Goal: Transaction & Acquisition: Obtain resource

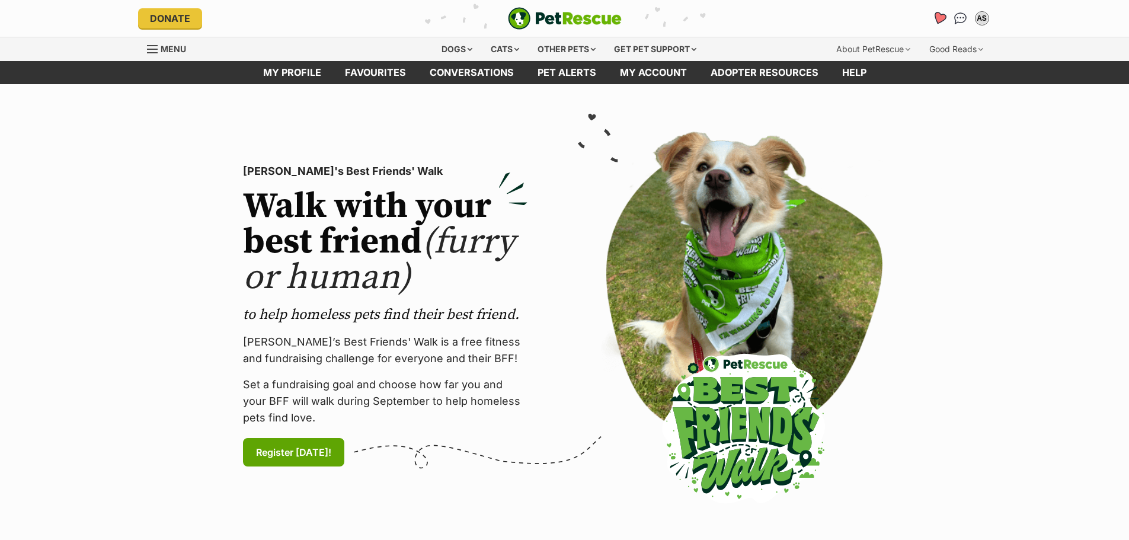
click at [935, 15] on icon "Favourites" at bounding box center [938, 18] width 14 height 14
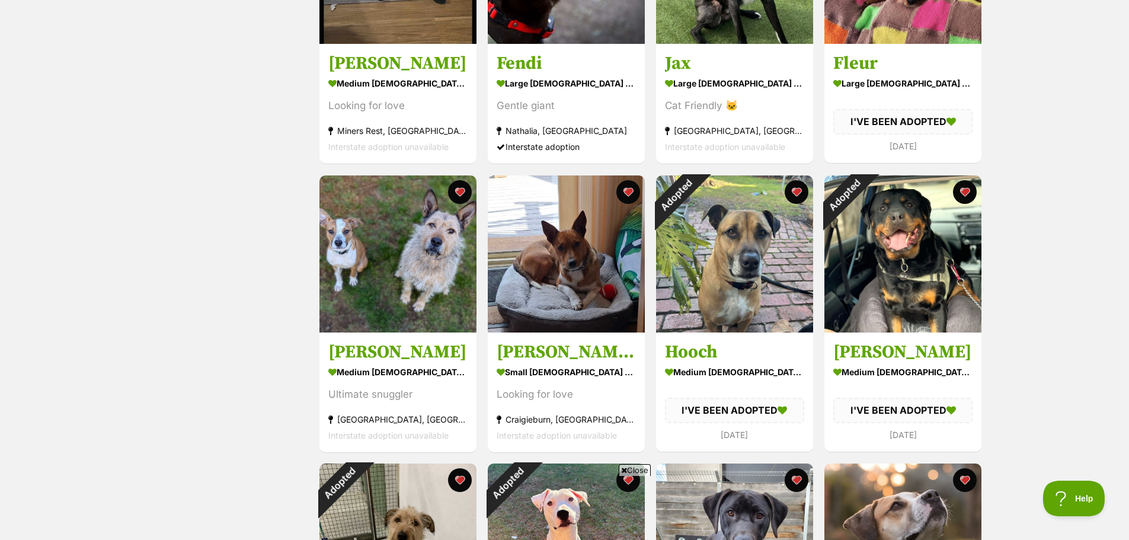
scroll to position [119, 0]
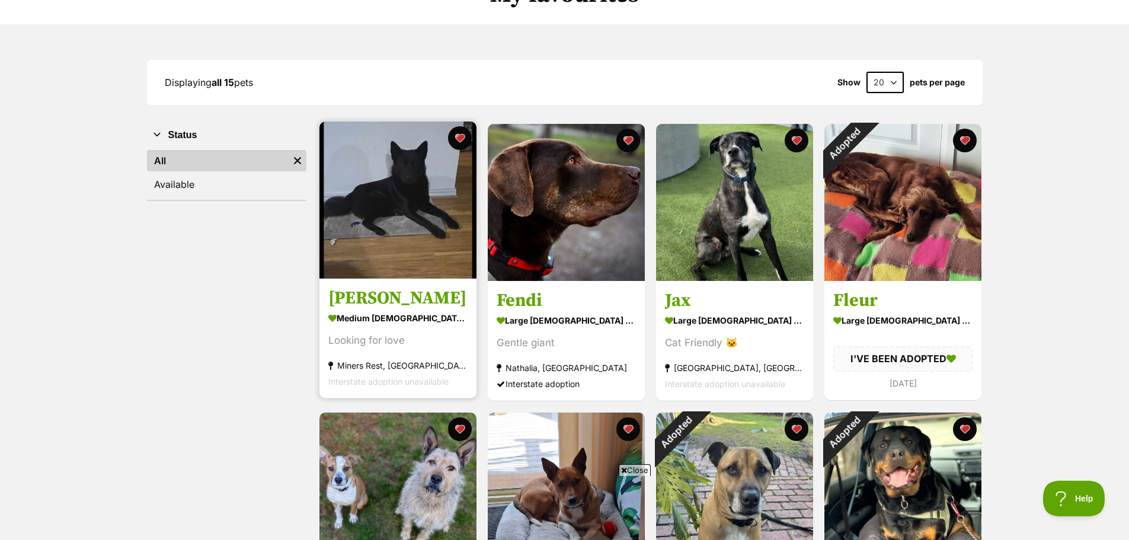
click at [362, 302] on h3 "Douglas" at bounding box center [397, 298] width 139 height 23
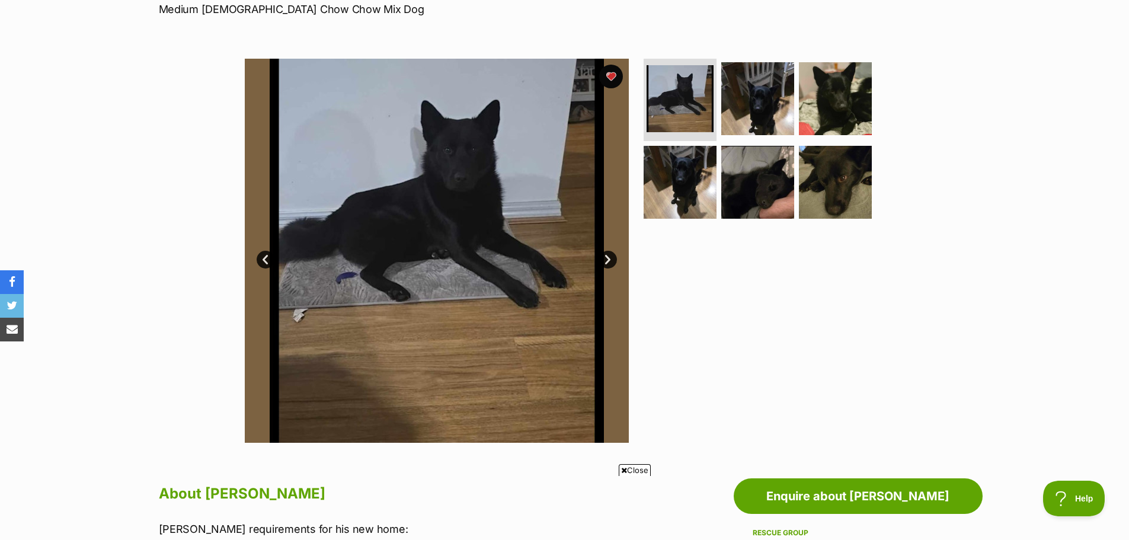
scroll to position [237, 0]
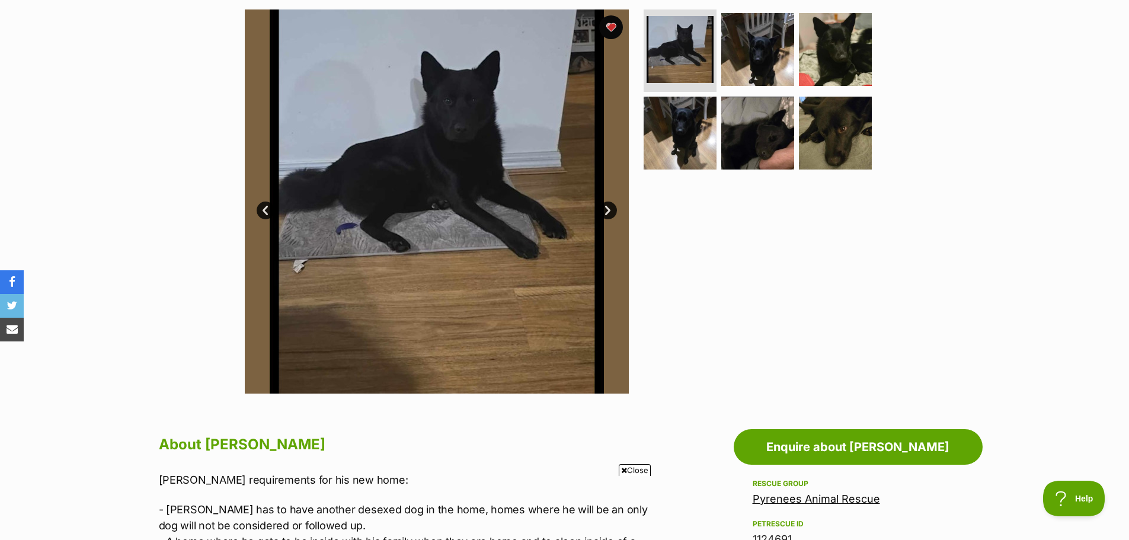
click at [595, 205] on img at bounding box center [437, 201] width 384 height 384
click at [604, 210] on link "Next" at bounding box center [608, 210] width 18 height 18
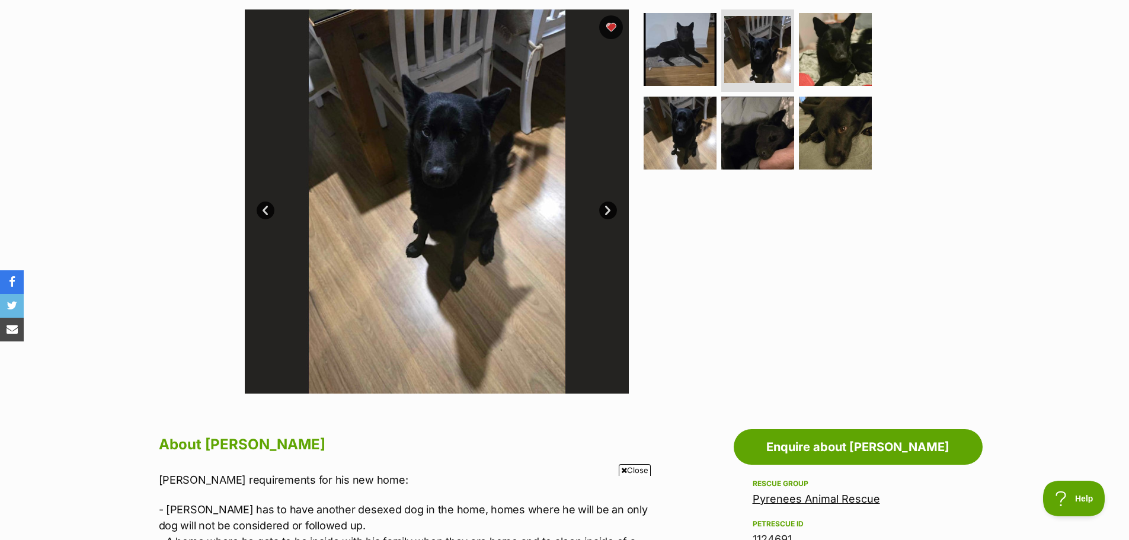
click at [604, 210] on link "Next" at bounding box center [608, 210] width 18 height 18
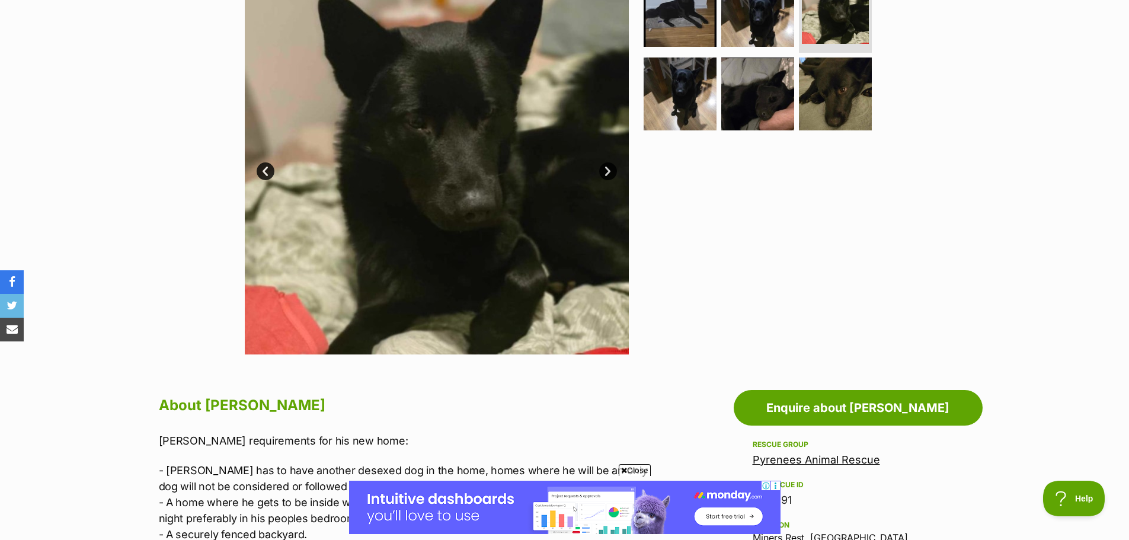
scroll to position [178, 0]
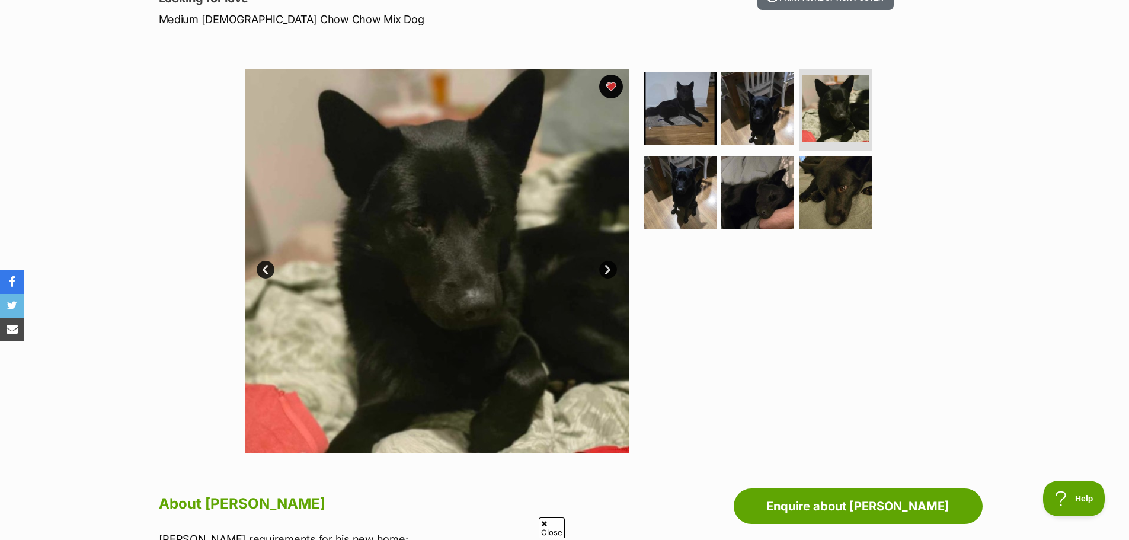
click at [610, 269] on link "Next" at bounding box center [608, 270] width 18 height 18
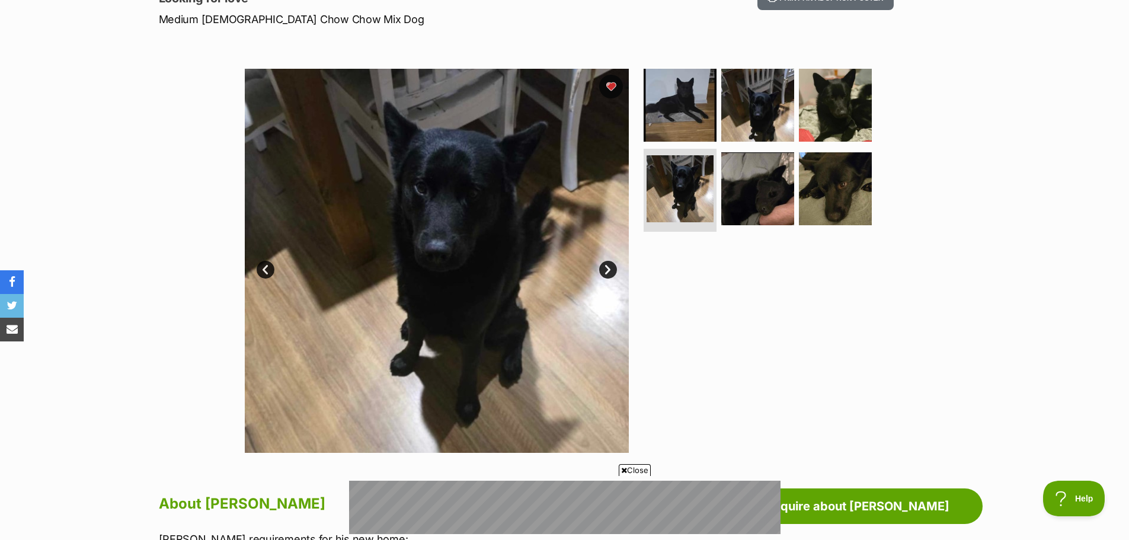
scroll to position [0, 0]
click at [601, 269] on link "Next" at bounding box center [608, 270] width 18 height 18
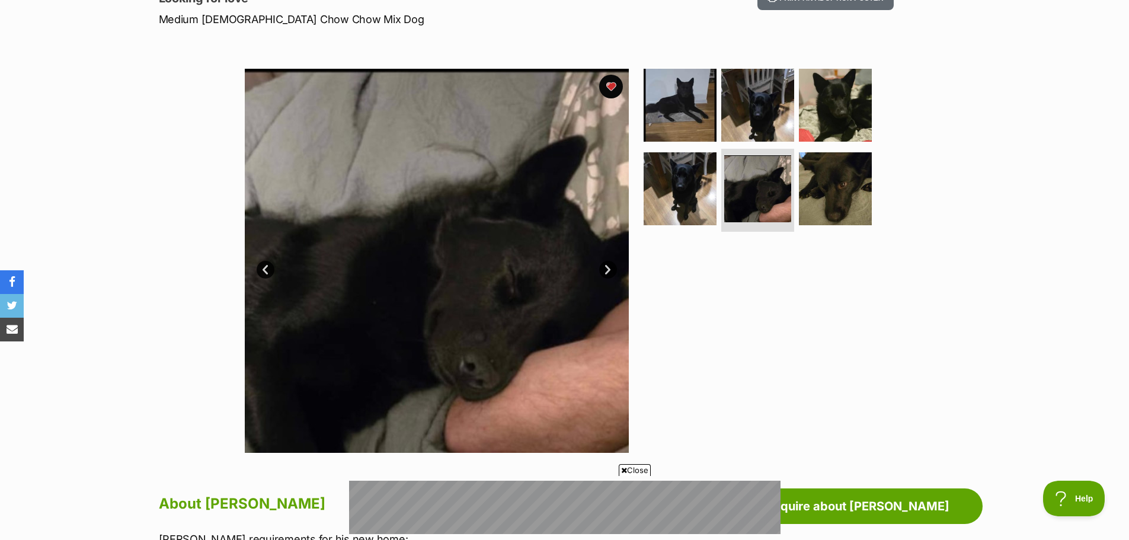
click at [603, 270] on link "Next" at bounding box center [608, 270] width 18 height 18
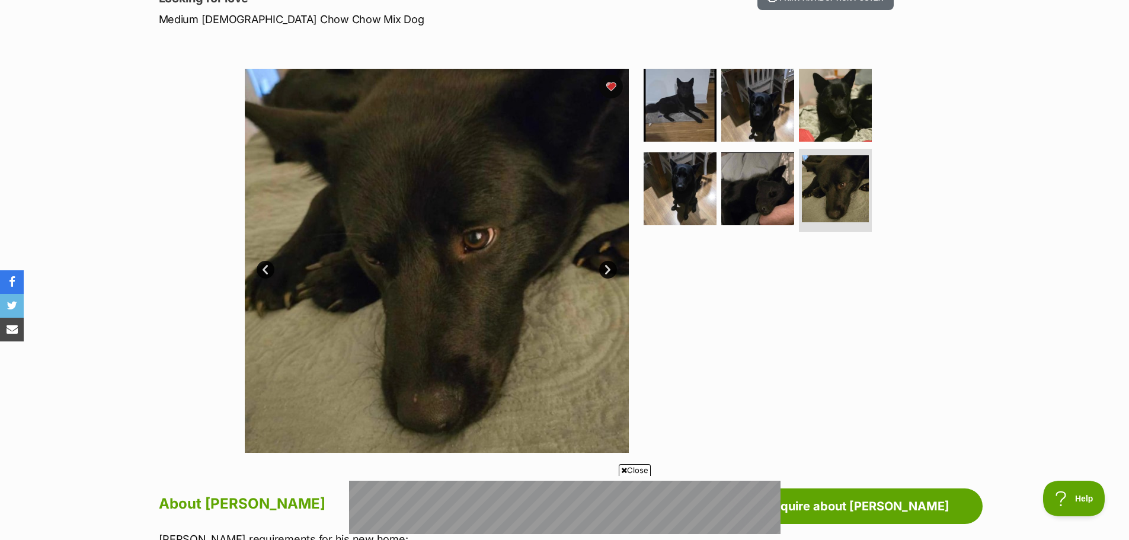
click at [603, 270] on link "Next" at bounding box center [608, 270] width 18 height 18
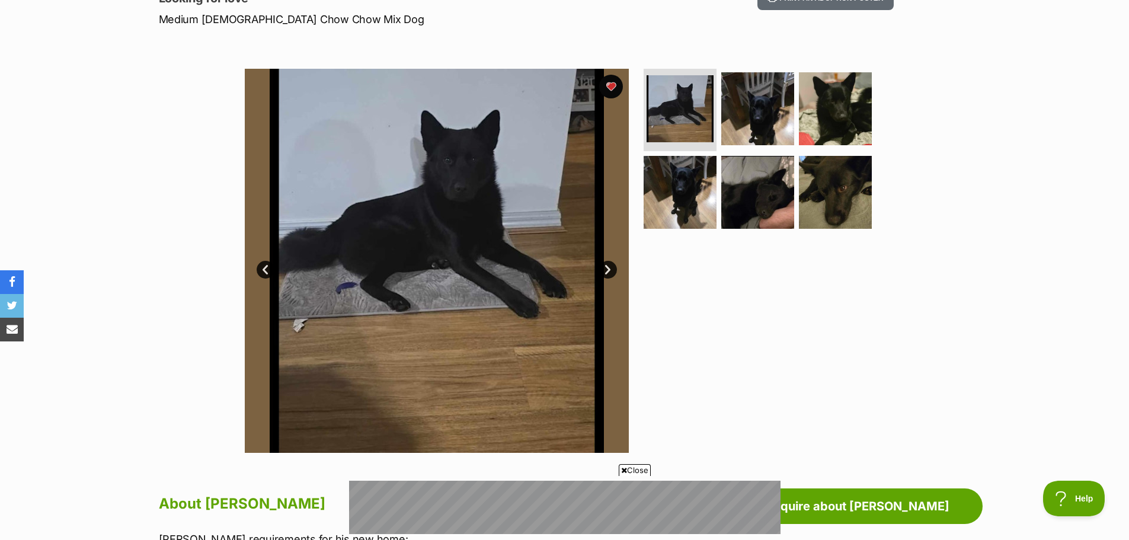
click at [606, 268] on link "Next" at bounding box center [608, 270] width 18 height 18
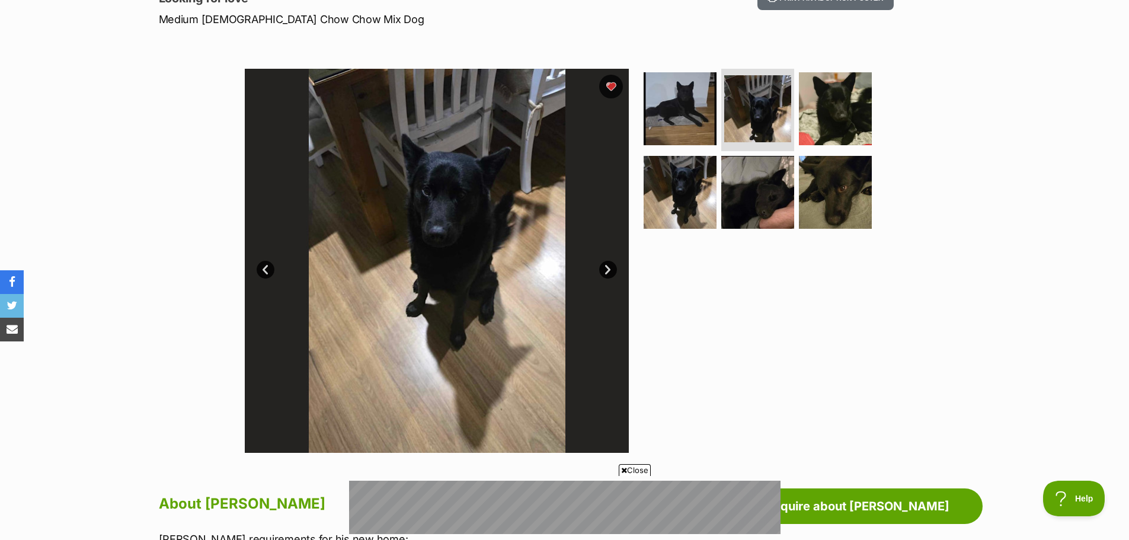
click at [611, 268] on link "Next" at bounding box center [608, 270] width 18 height 18
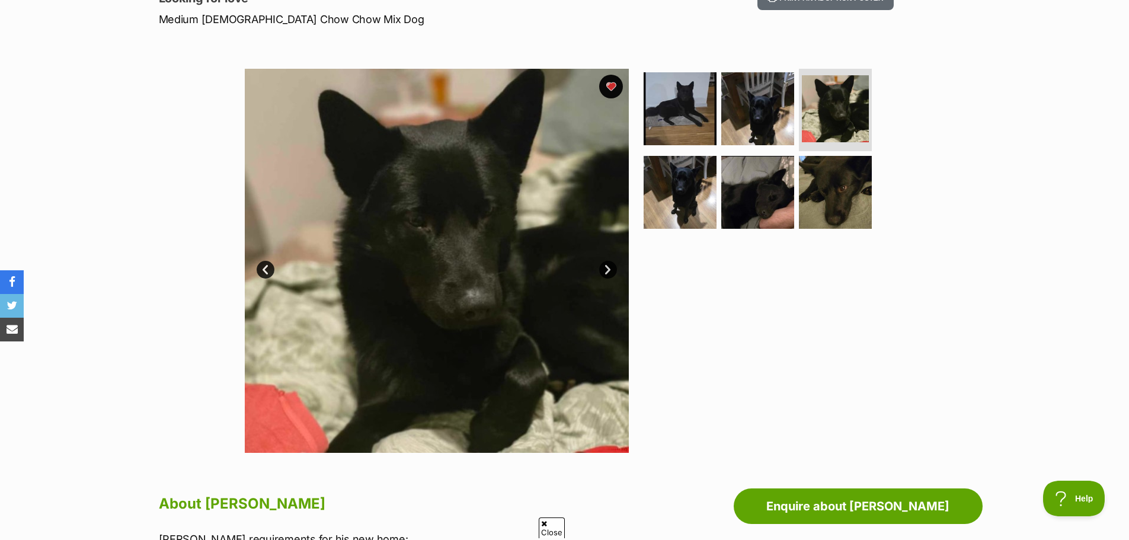
click at [604, 270] on link "Next" at bounding box center [608, 270] width 18 height 18
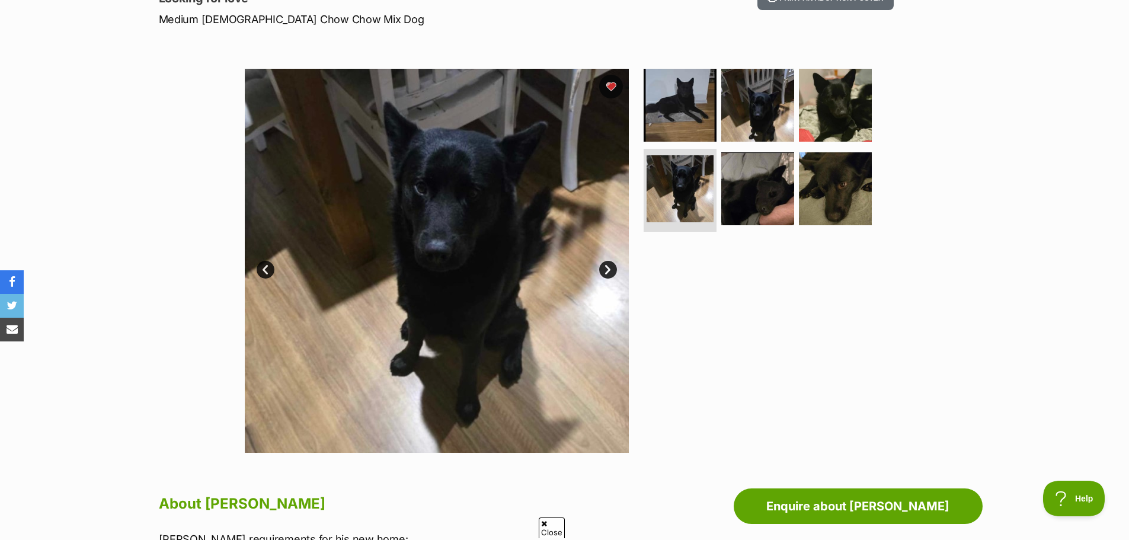
click at [605, 270] on link "Next" at bounding box center [608, 270] width 18 height 18
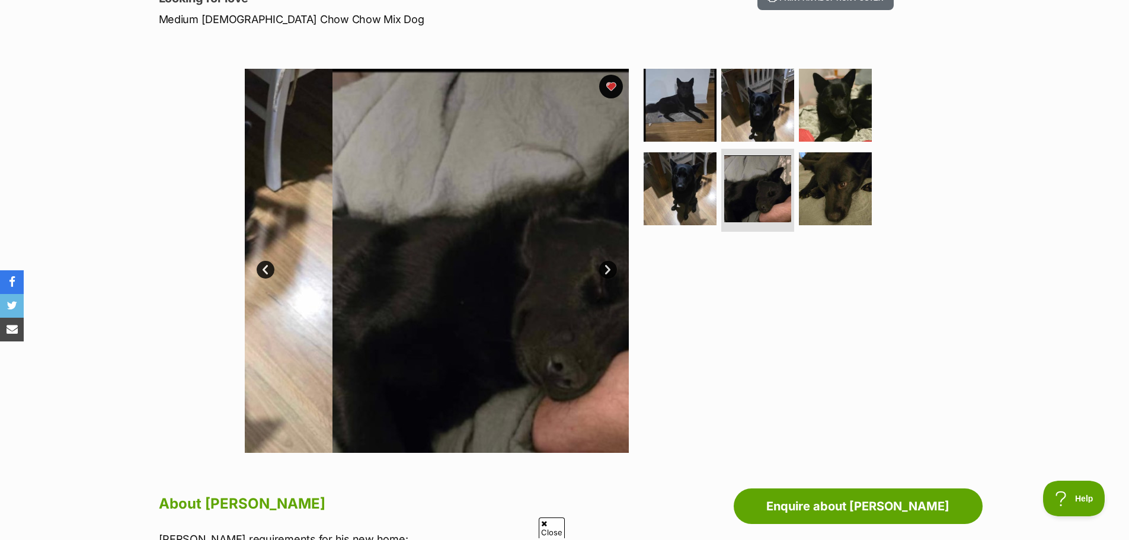
click at [605, 270] on link "Next" at bounding box center [608, 270] width 18 height 18
click at [606, 269] on link "Next" at bounding box center [608, 270] width 18 height 18
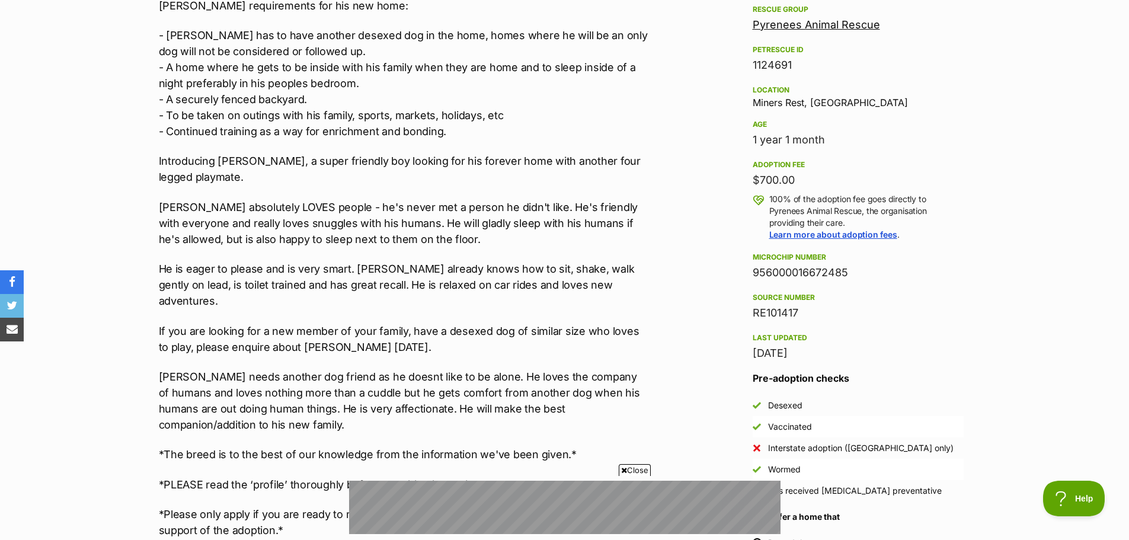
scroll to position [533, 0]
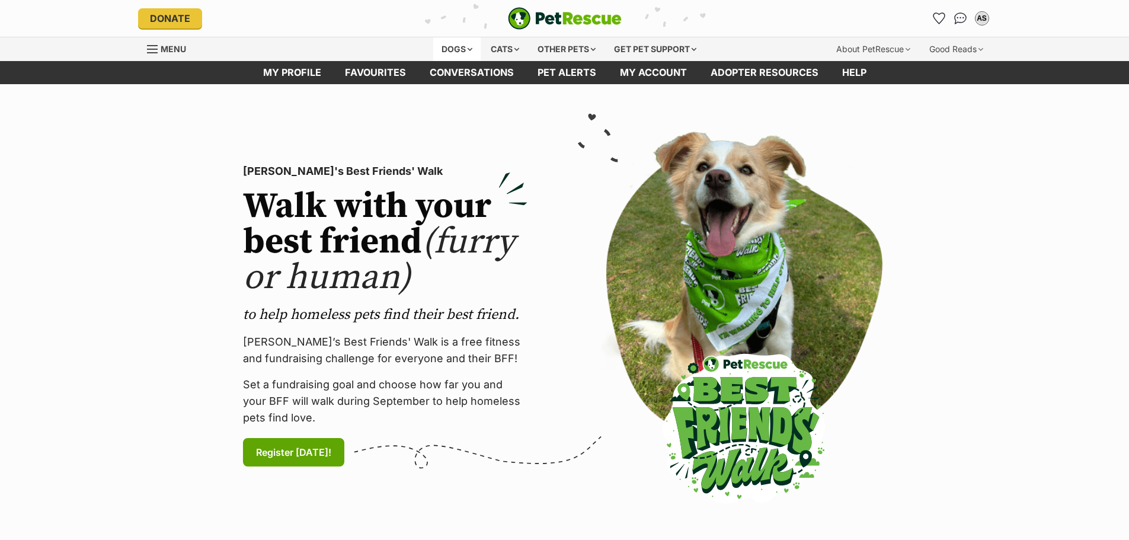
click at [450, 46] on div "Dogs" at bounding box center [456, 49] width 47 height 24
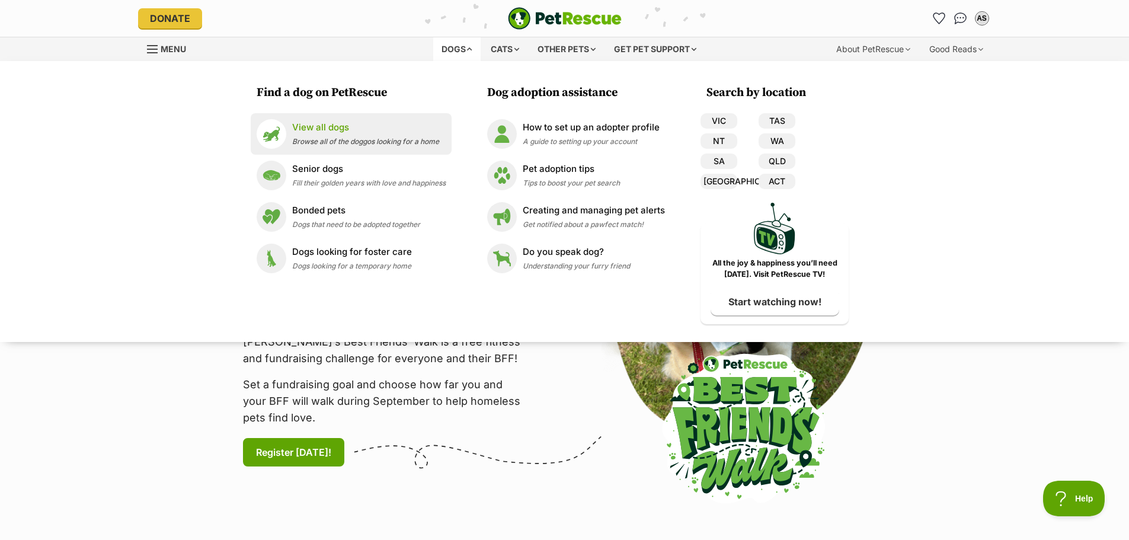
click at [352, 128] on p "View all dogs" at bounding box center [365, 128] width 147 height 14
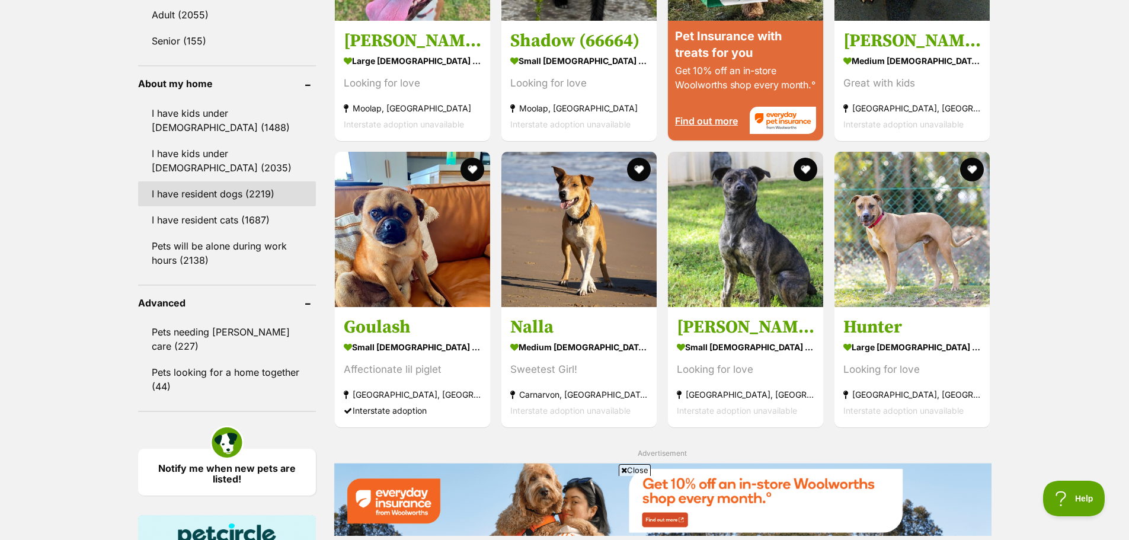
click at [216, 193] on link "I have resident dogs (2219)" at bounding box center [227, 193] width 178 height 25
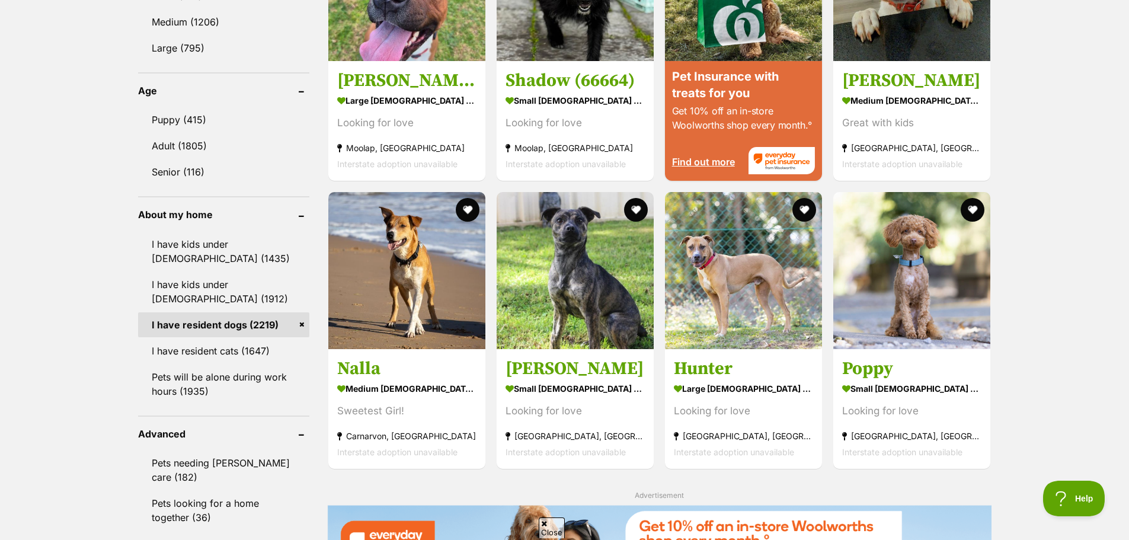
scroll to position [1244, 0]
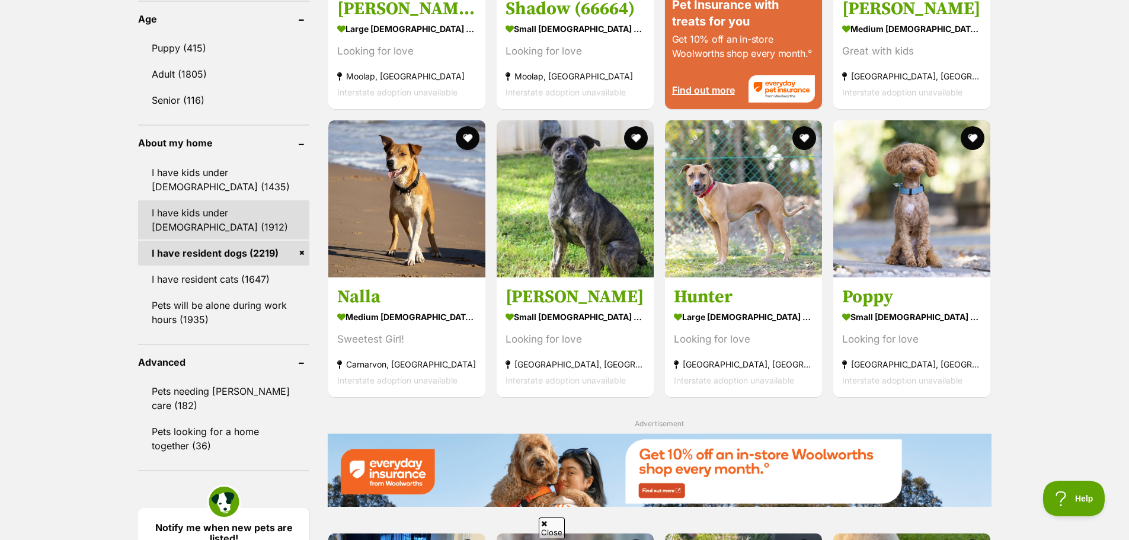
click at [155, 220] on link "I have kids under [DEMOGRAPHIC_DATA] (1912)" at bounding box center [223, 219] width 171 height 39
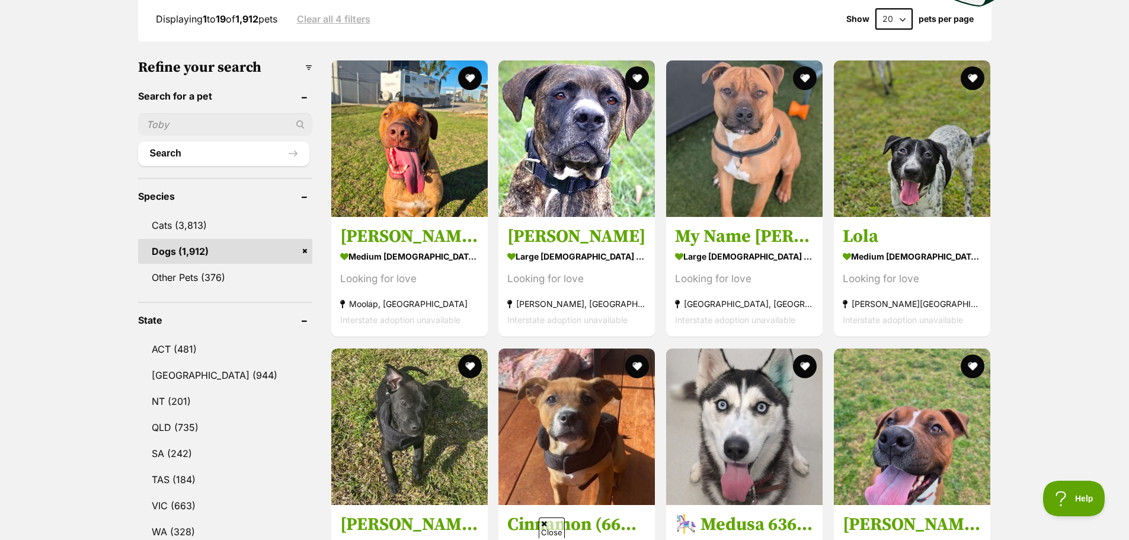
scroll to position [474, 0]
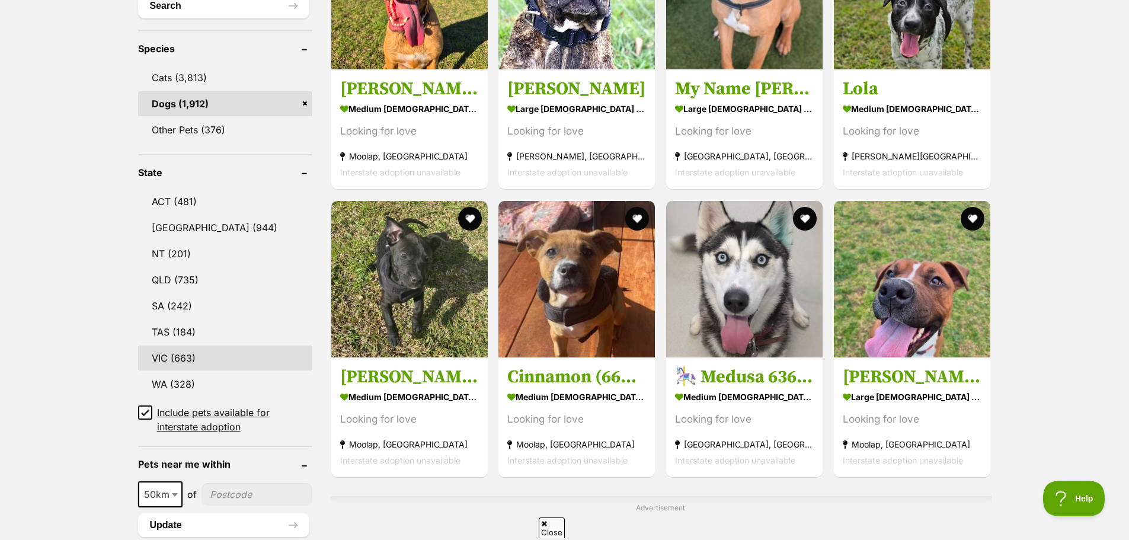
click at [153, 348] on link "VIC (663)" at bounding box center [225, 357] width 174 height 25
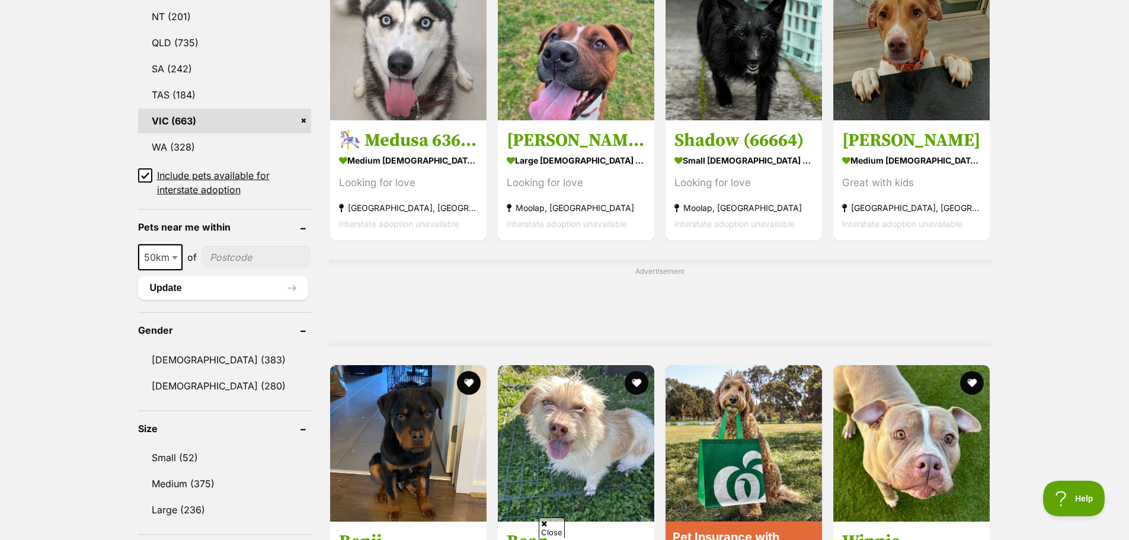
click at [148, 174] on icon at bounding box center [145, 175] width 8 height 8
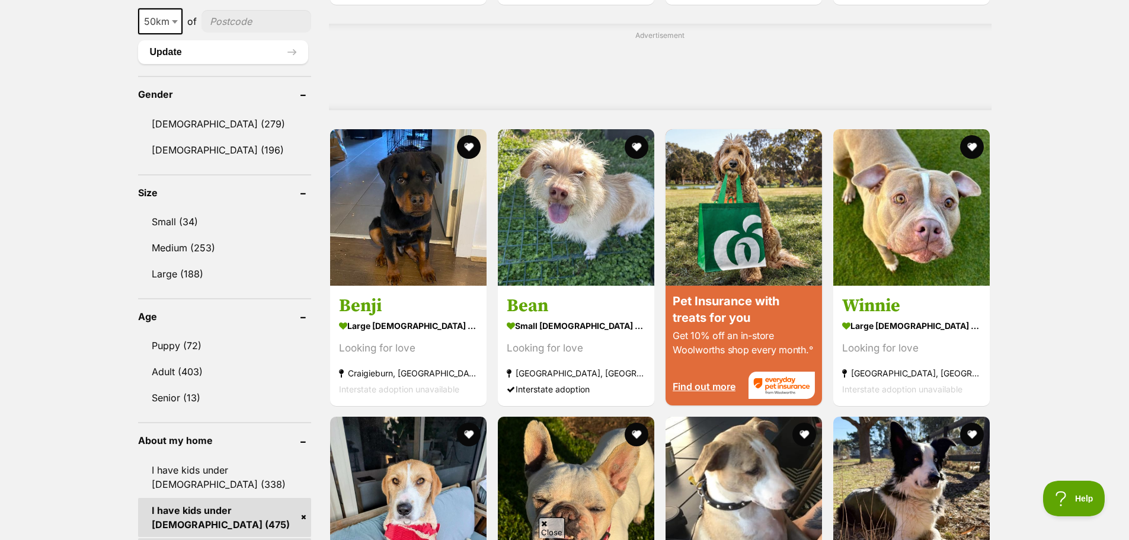
scroll to position [948, 0]
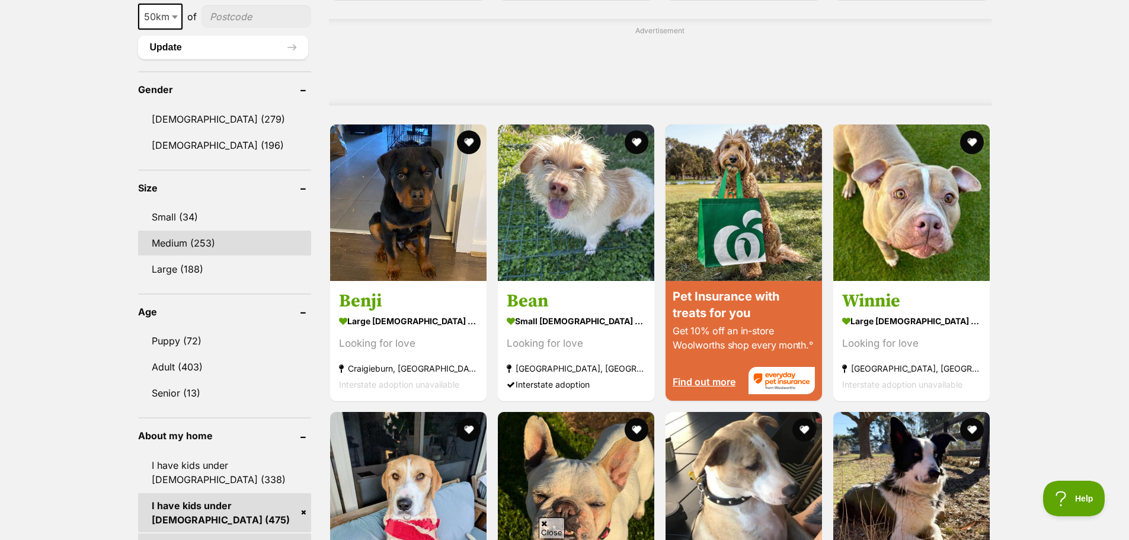
click at [162, 238] on link "Medium (253)" at bounding box center [224, 243] width 173 height 25
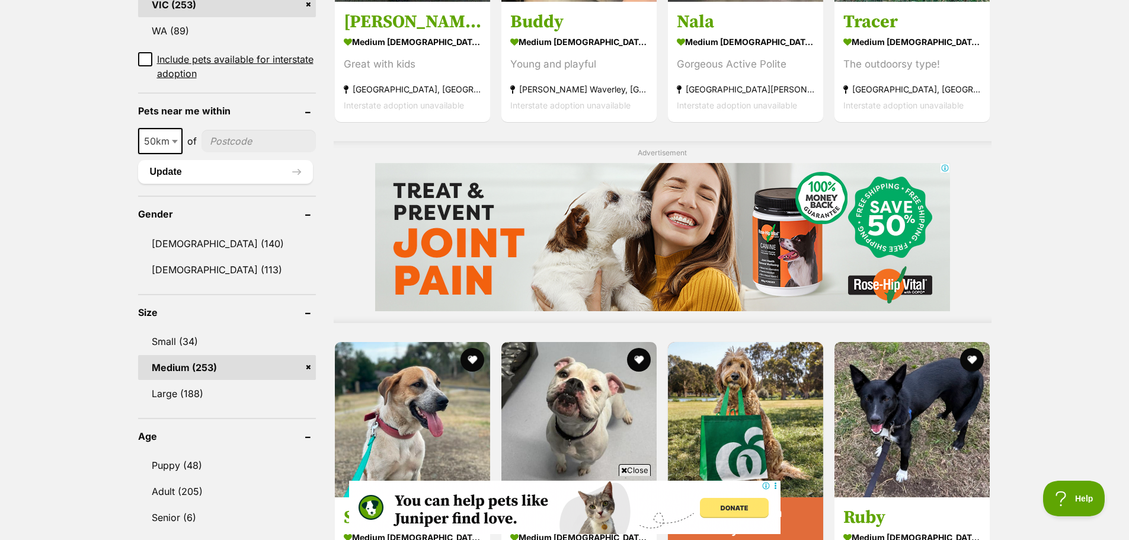
scroll to position [830, 0]
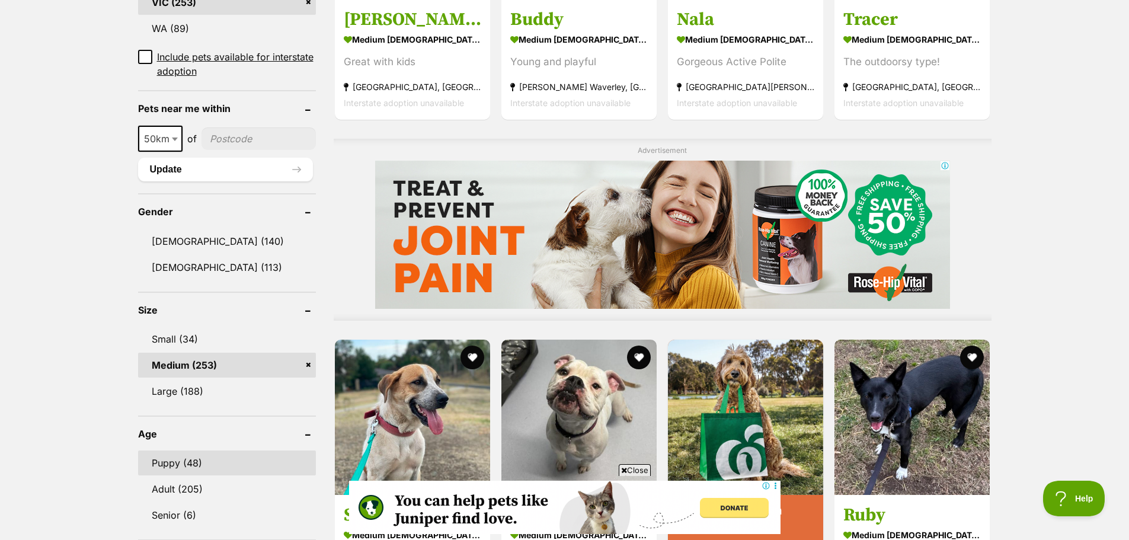
click at [192, 482] on link "Adult (205)" at bounding box center [227, 488] width 178 height 25
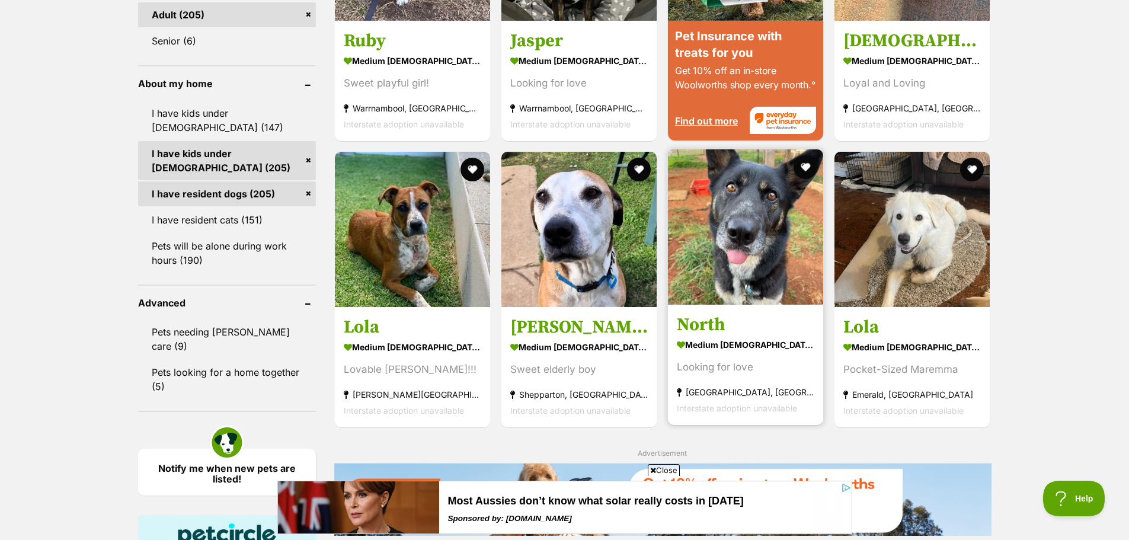
click at [769, 303] on img at bounding box center [745, 226] width 155 height 155
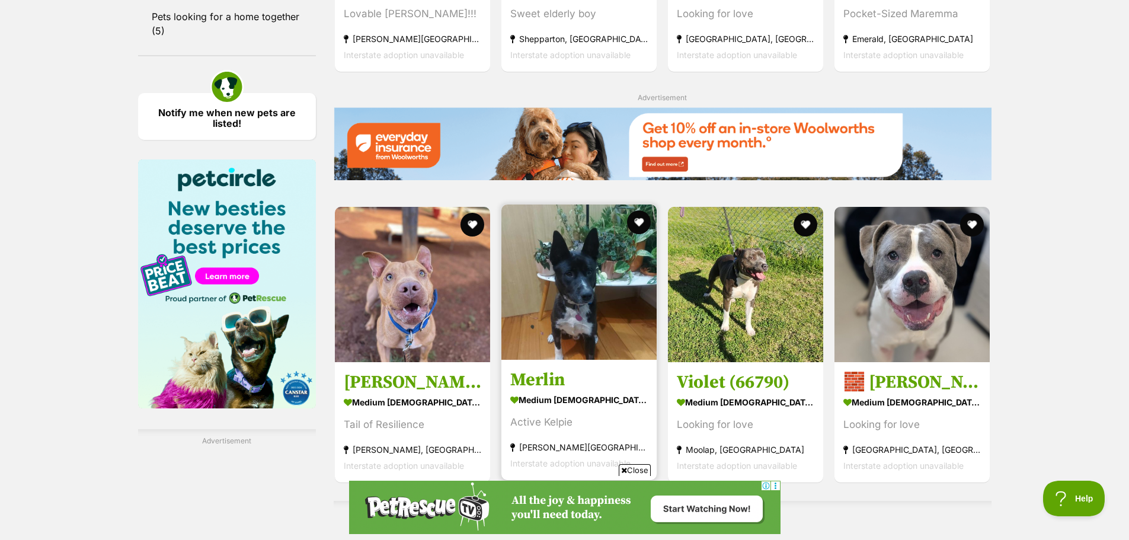
click at [539, 385] on h3 "Merlin" at bounding box center [578, 379] width 137 height 23
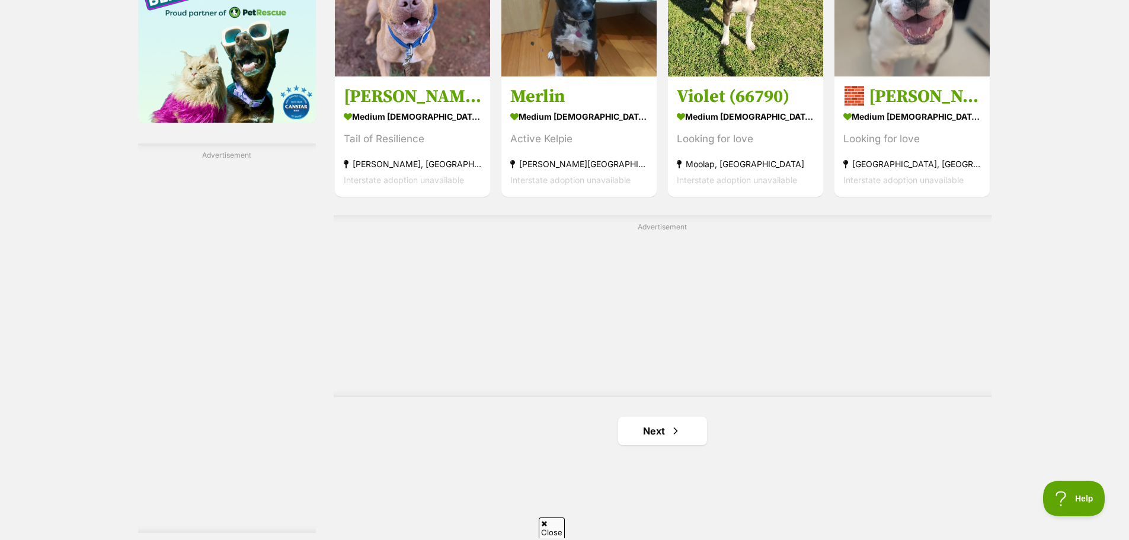
scroll to position [2067, 0]
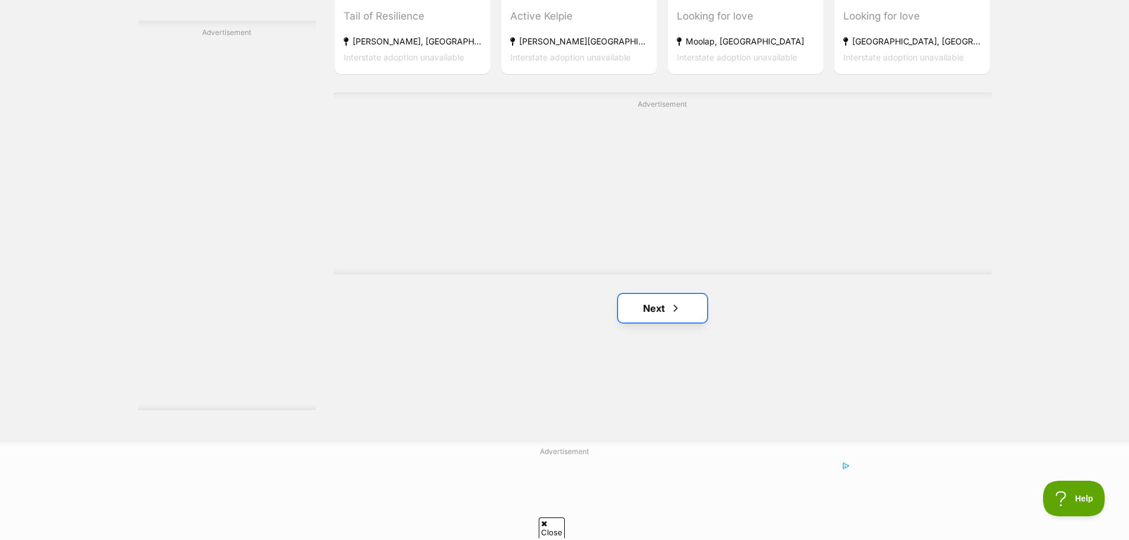
click at [688, 316] on link "Next" at bounding box center [662, 308] width 89 height 28
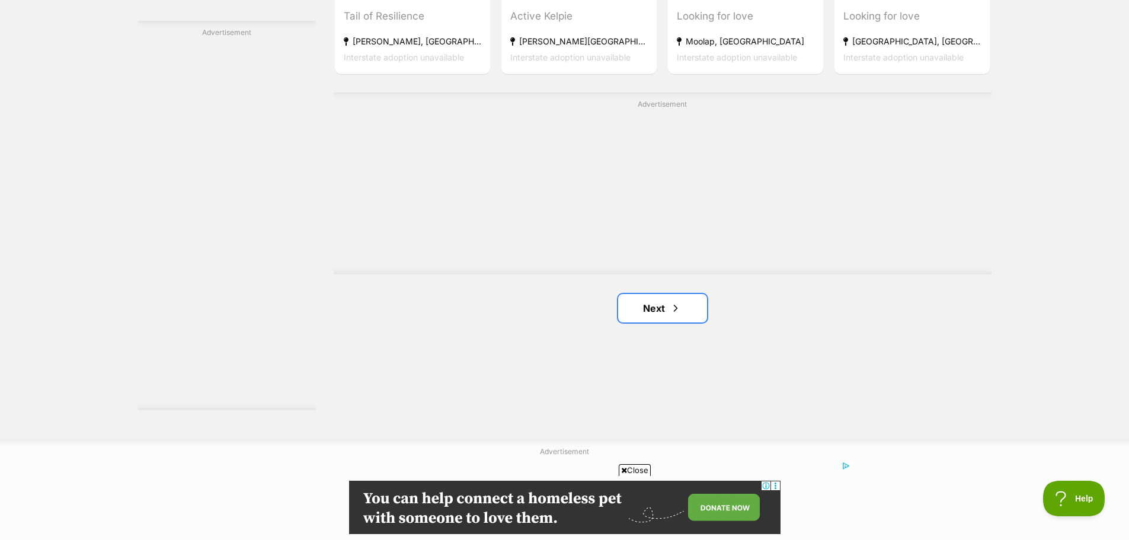
scroll to position [0, 0]
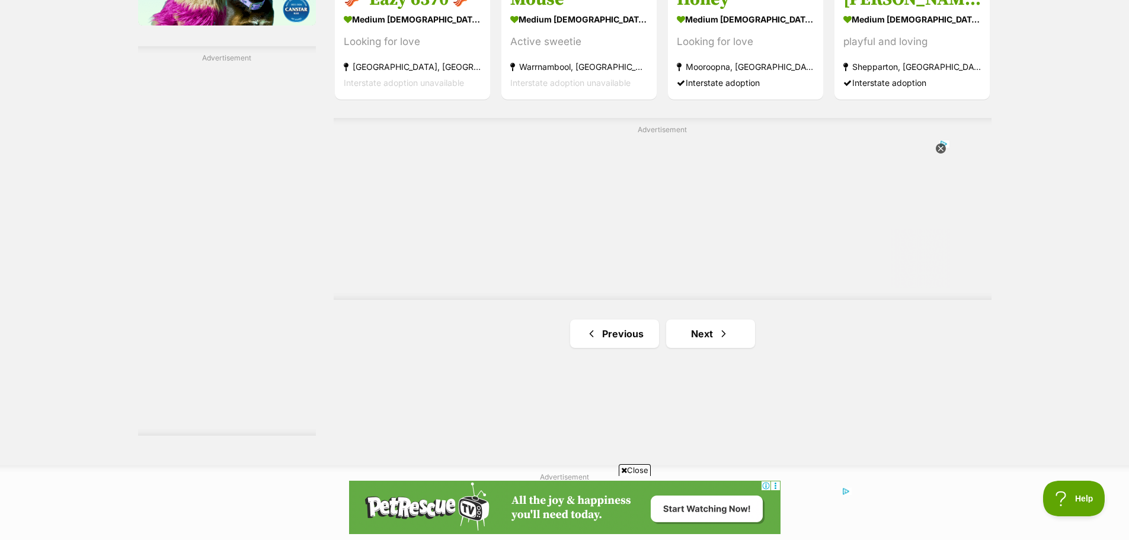
scroll to position [2074, 0]
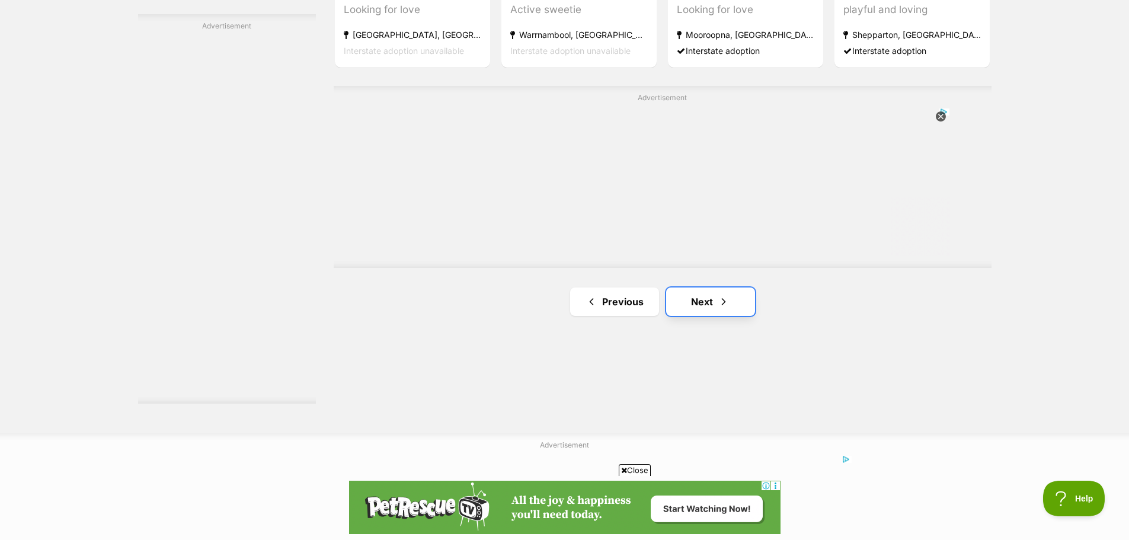
click at [694, 297] on link "Next" at bounding box center [710, 301] width 89 height 28
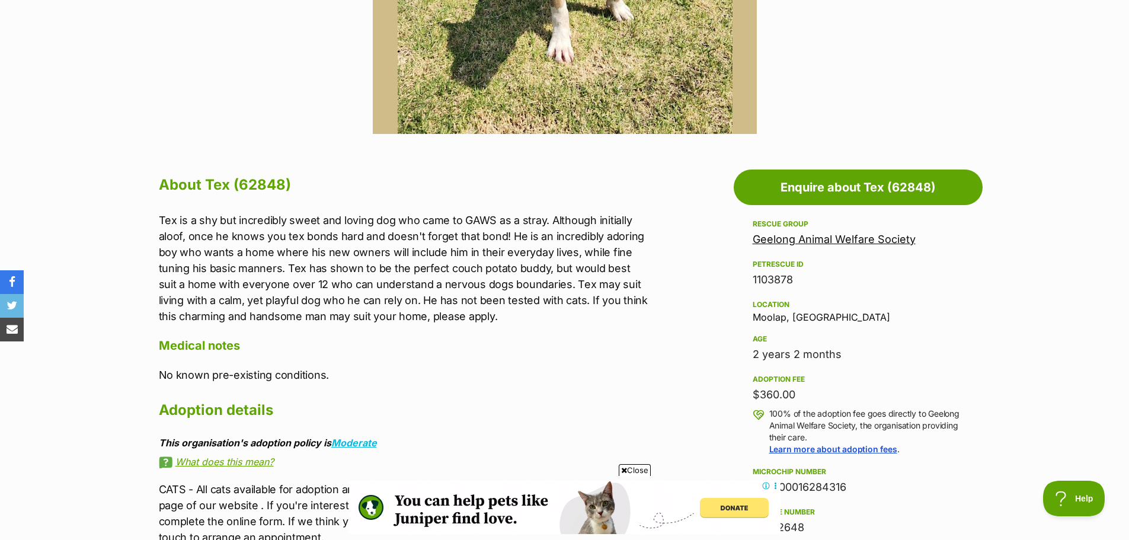
scroll to position [533, 0]
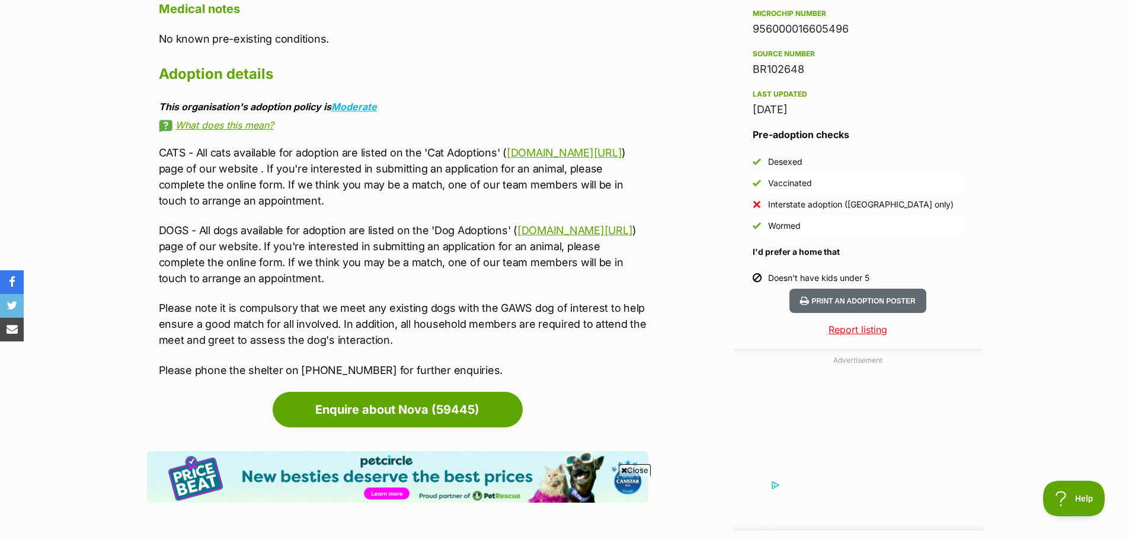
scroll to position [948, 0]
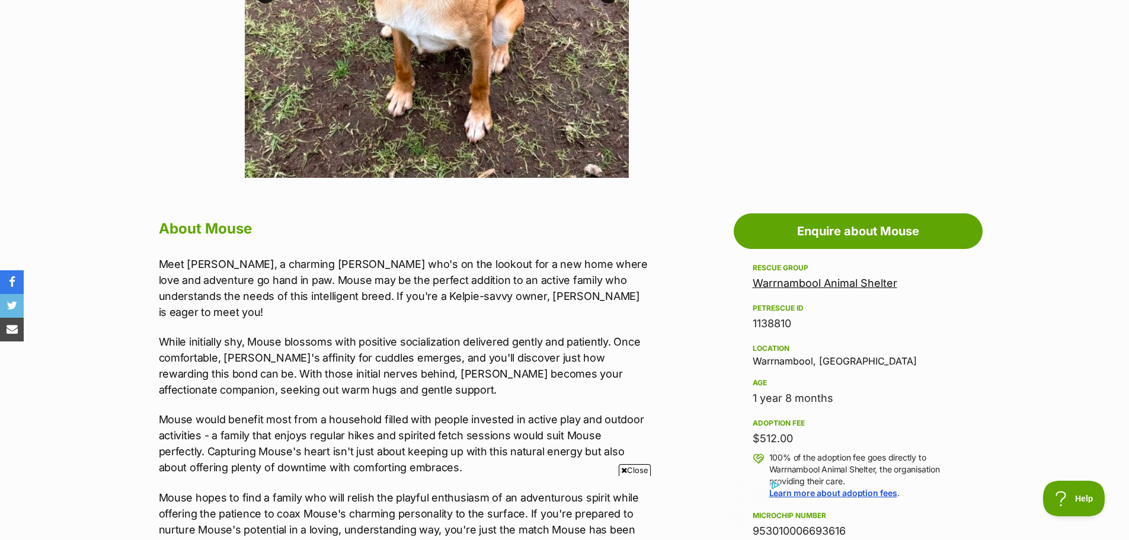
scroll to position [474, 0]
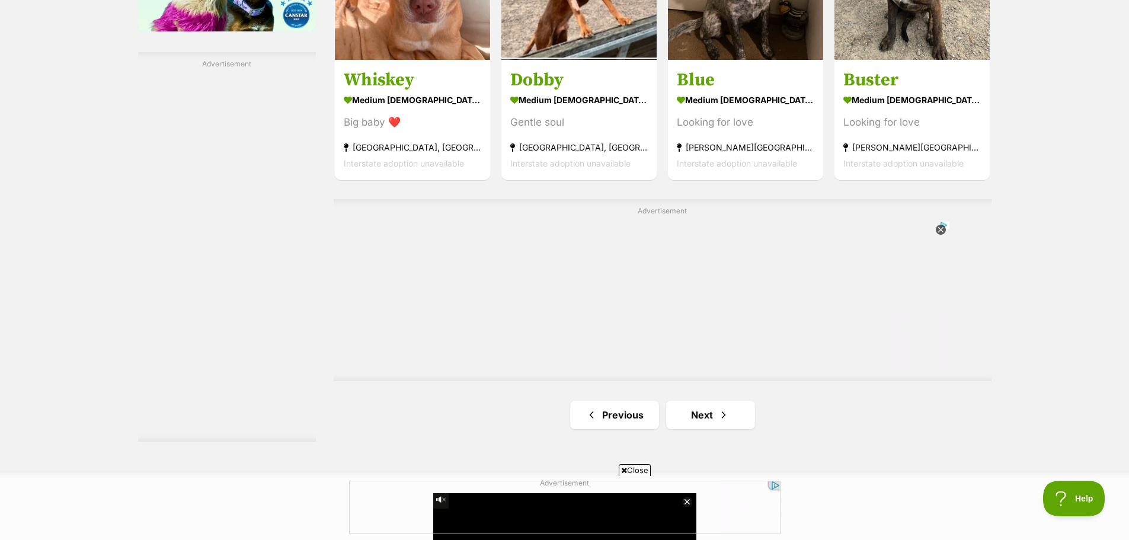
scroll to position [2192, 0]
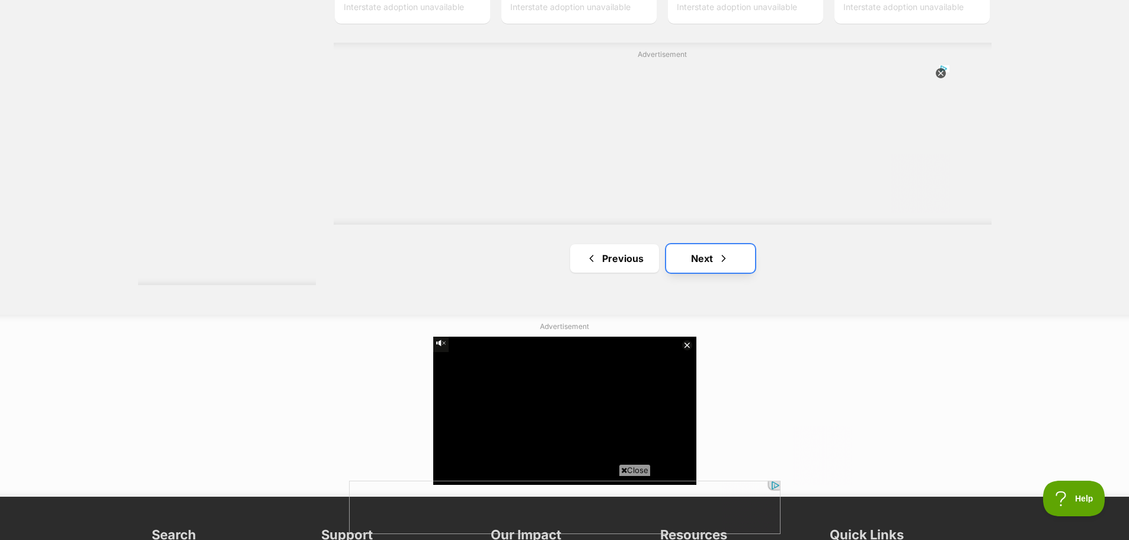
click at [708, 257] on link "Next" at bounding box center [710, 258] width 89 height 28
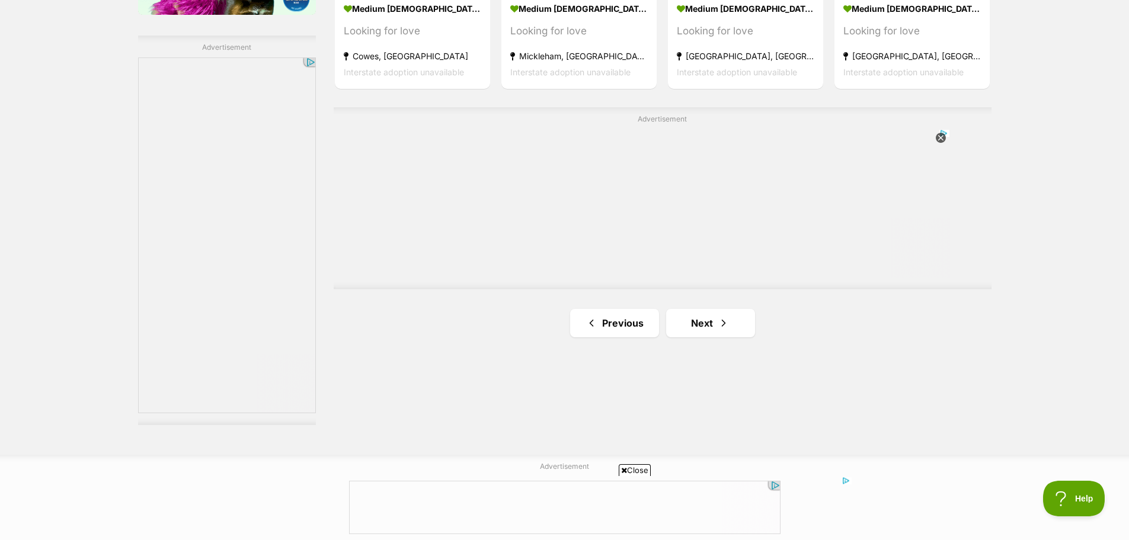
scroll to position [2192, 0]
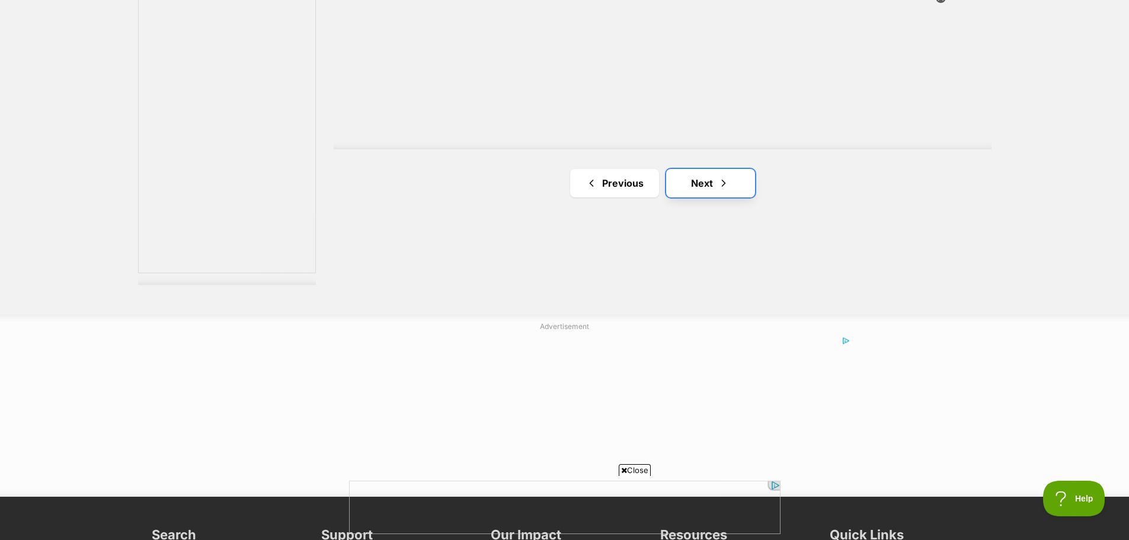
click at [721, 189] on span "Next page" at bounding box center [724, 183] width 12 height 14
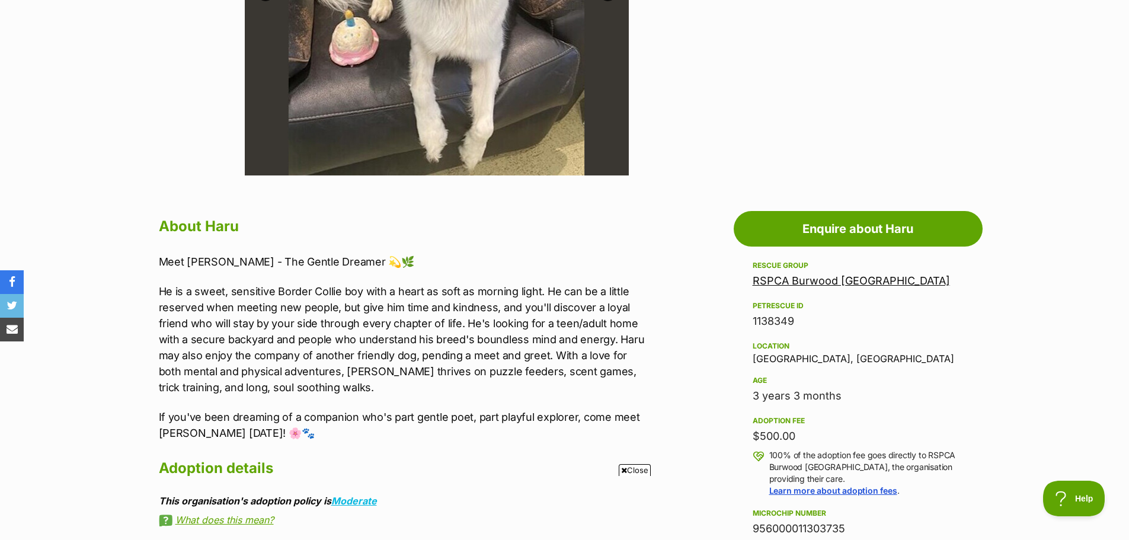
scroll to position [474, 0]
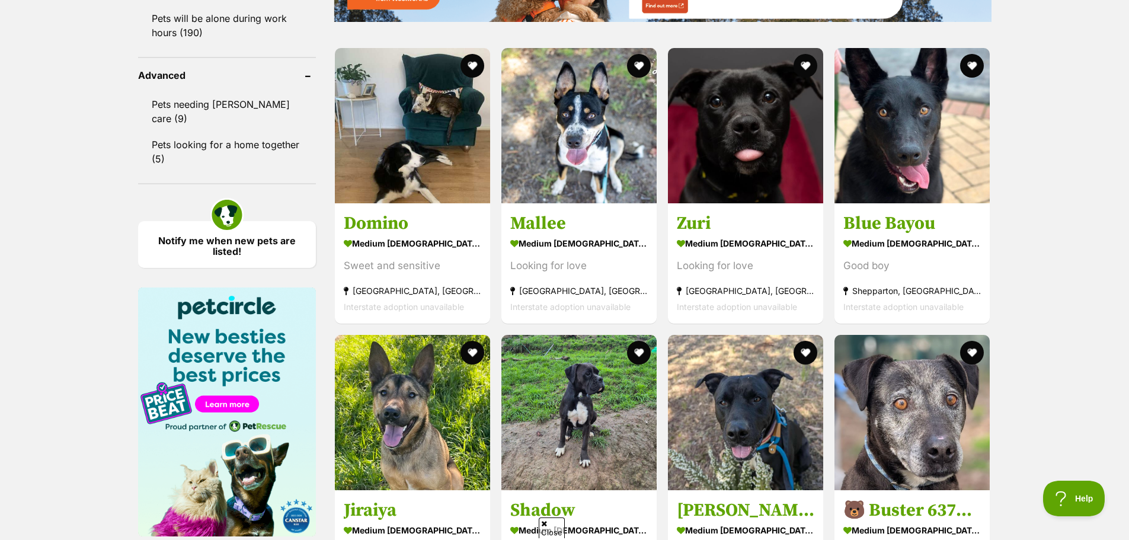
scroll to position [1541, 0]
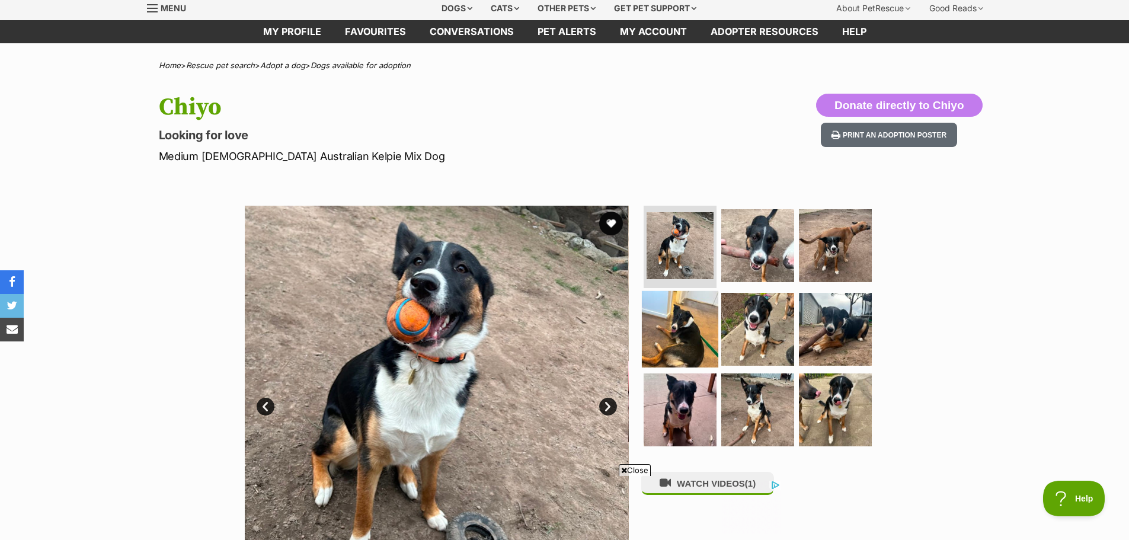
scroll to position [59, 0]
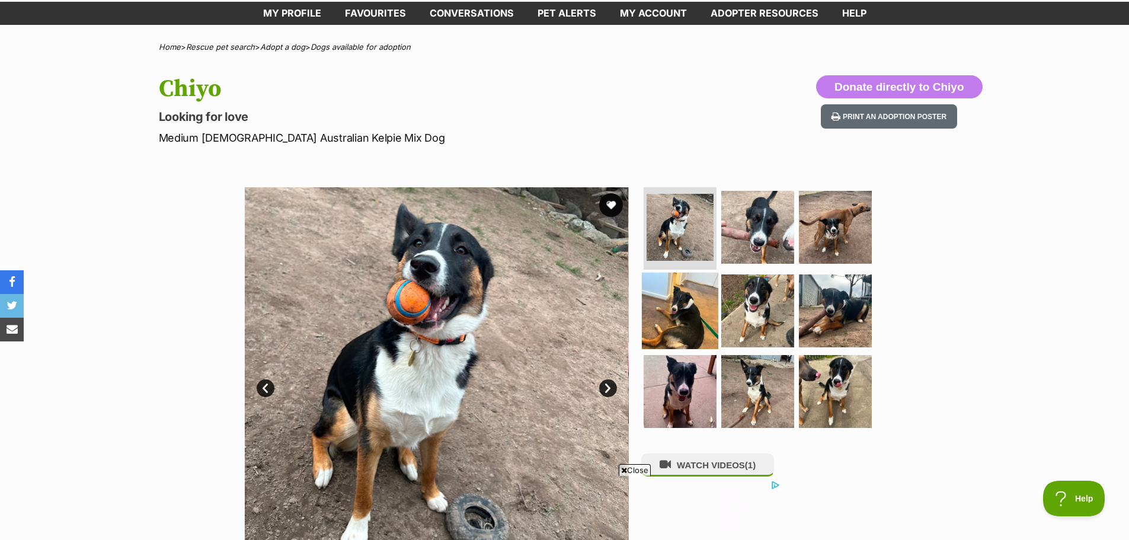
click at [688, 315] on img at bounding box center [680, 311] width 76 height 76
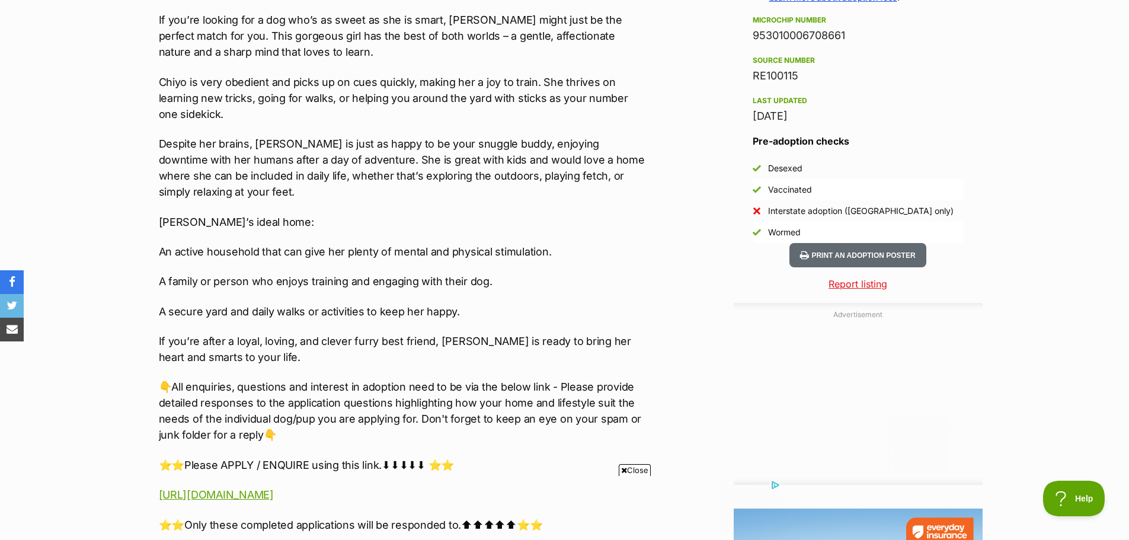
scroll to position [0, 0]
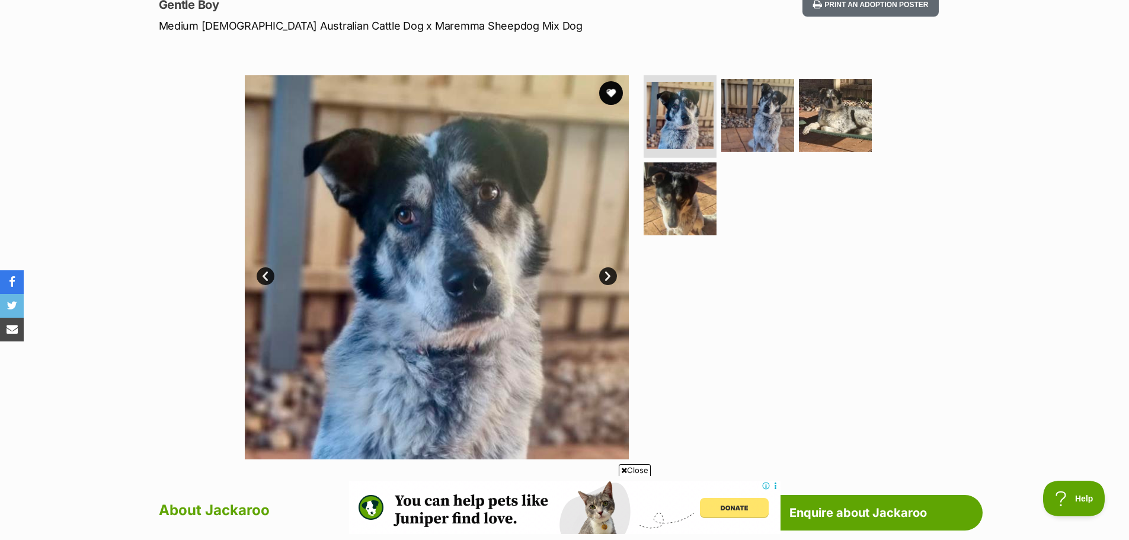
scroll to position [178, 0]
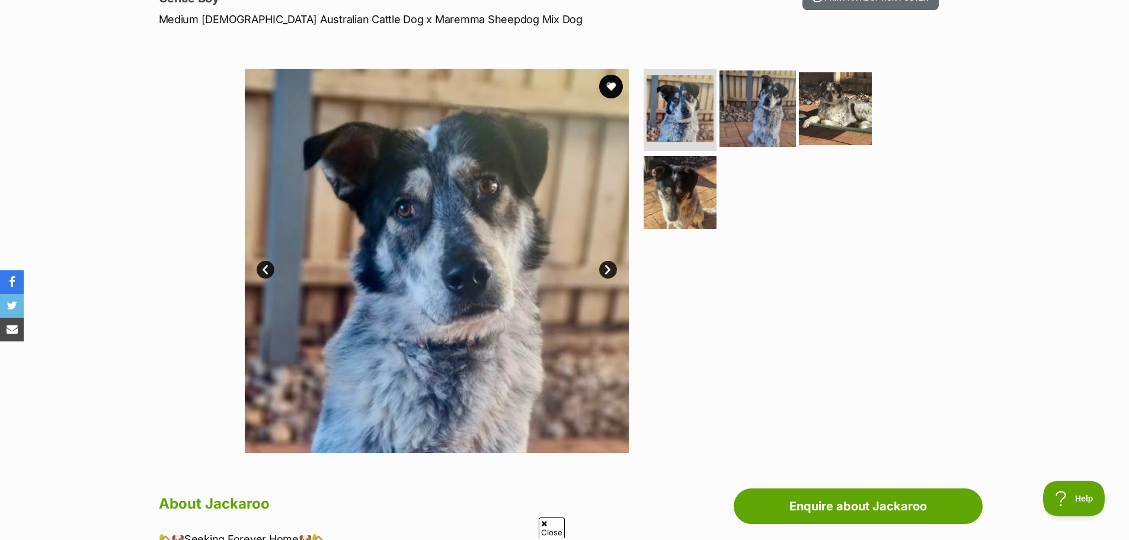
click at [761, 123] on img at bounding box center [757, 108] width 76 height 76
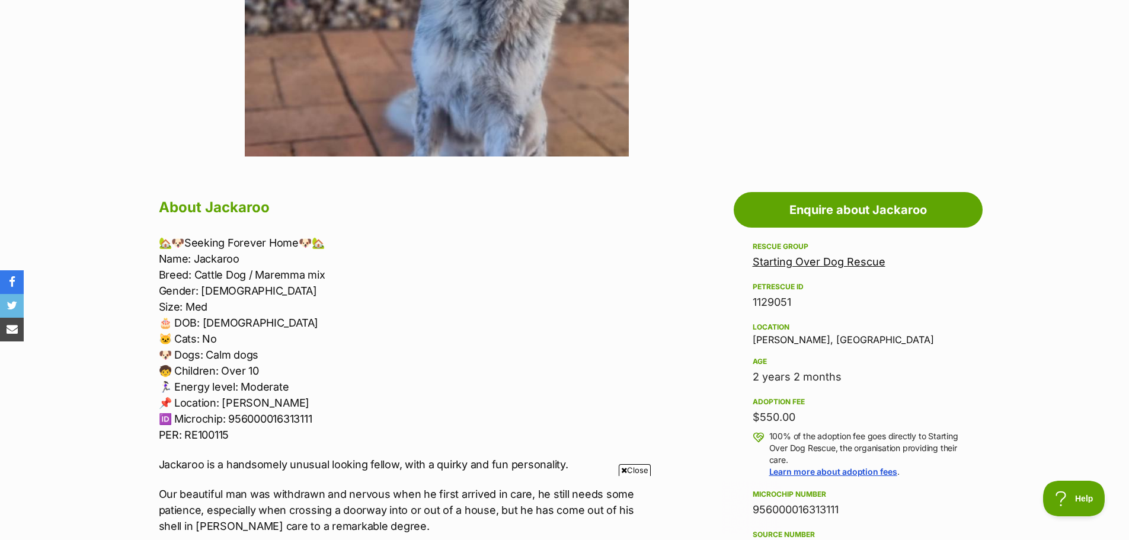
scroll to position [0, 0]
